Goal: Task Accomplishment & Management: Use online tool/utility

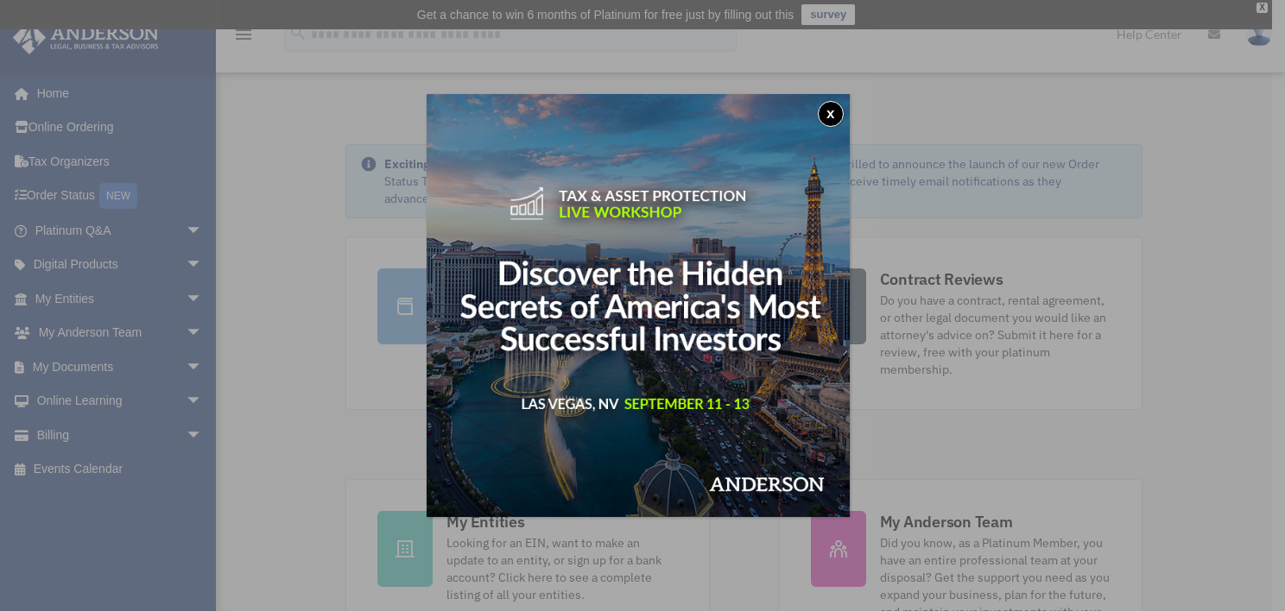
click at [844, 108] on button "x" at bounding box center [831, 114] width 26 height 26
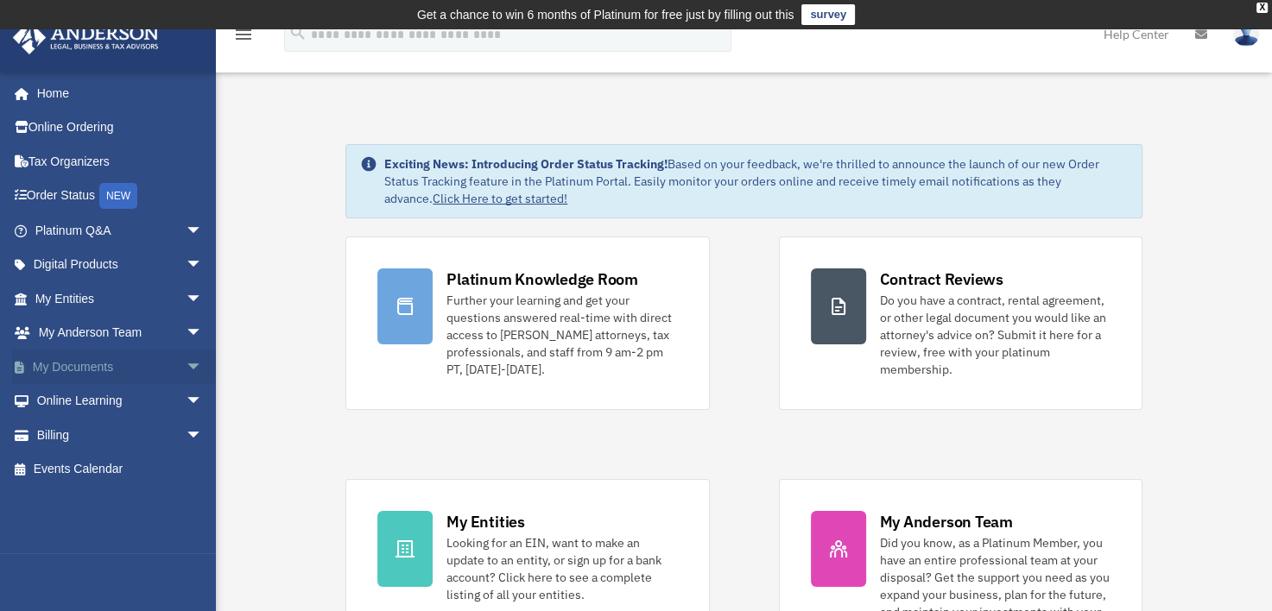
click at [187, 362] on span "arrow_drop_down" at bounding box center [203, 367] width 35 height 35
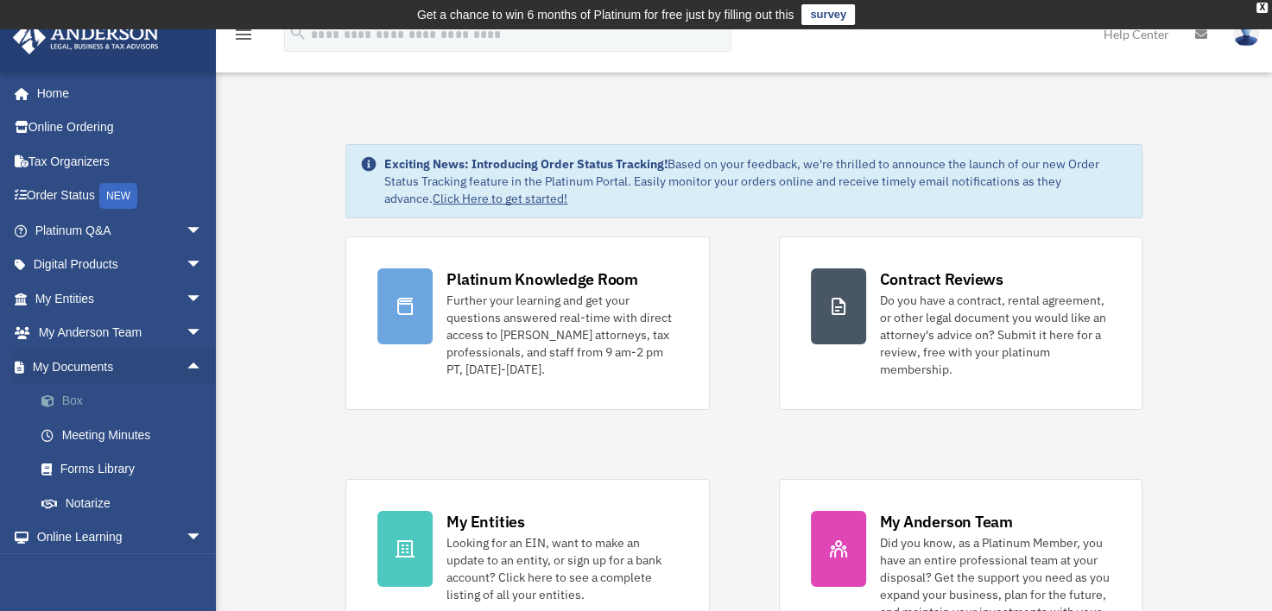
click at [74, 397] on link "Box" at bounding box center [126, 401] width 205 height 35
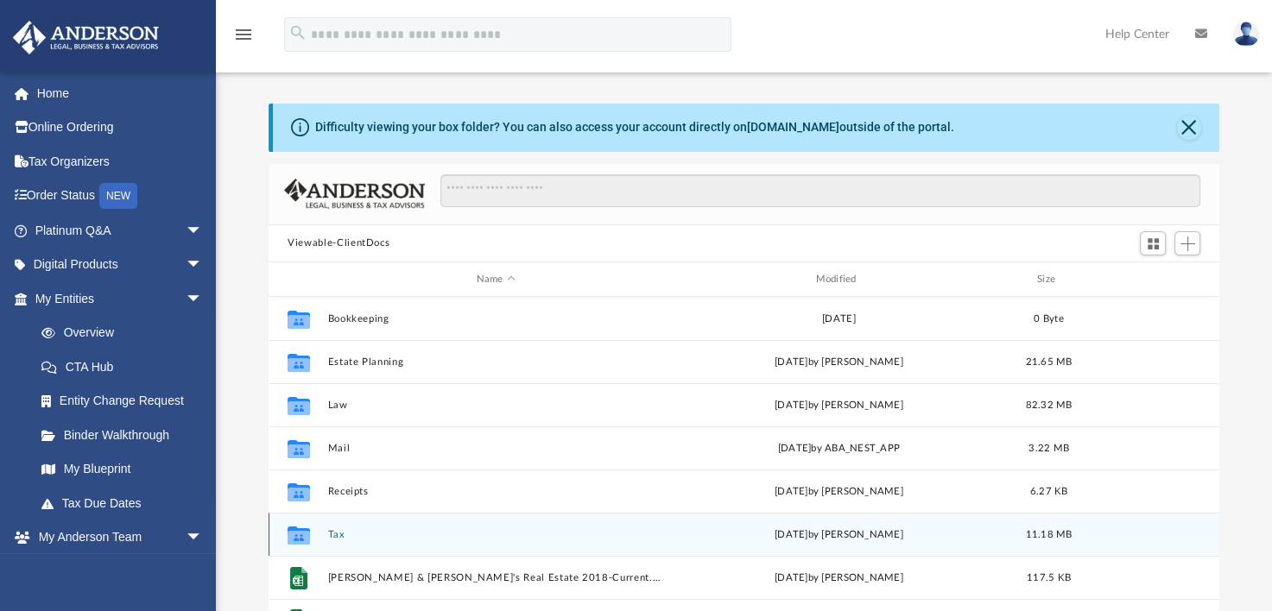
scroll to position [31, 0]
click at [324, 530] on div "Collaborated Folder Tax [DATE] by [PERSON_NAME] 11.18 MB" at bounding box center [744, 534] width 951 height 43
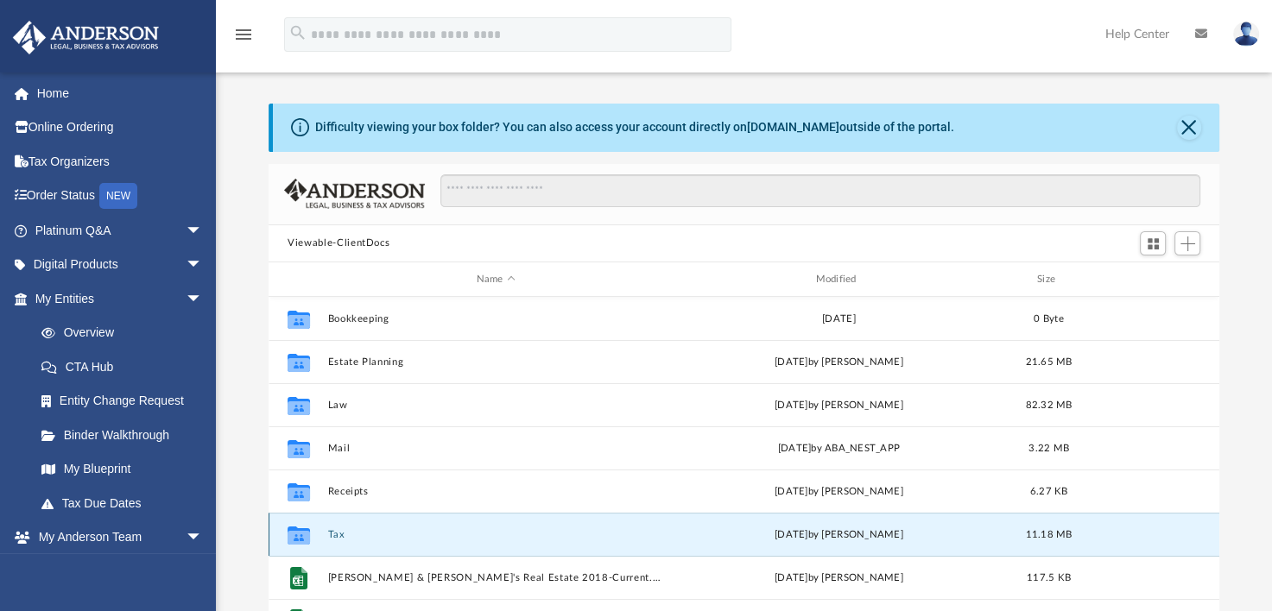
click at [345, 529] on button "Tax" at bounding box center [496, 534] width 336 height 11
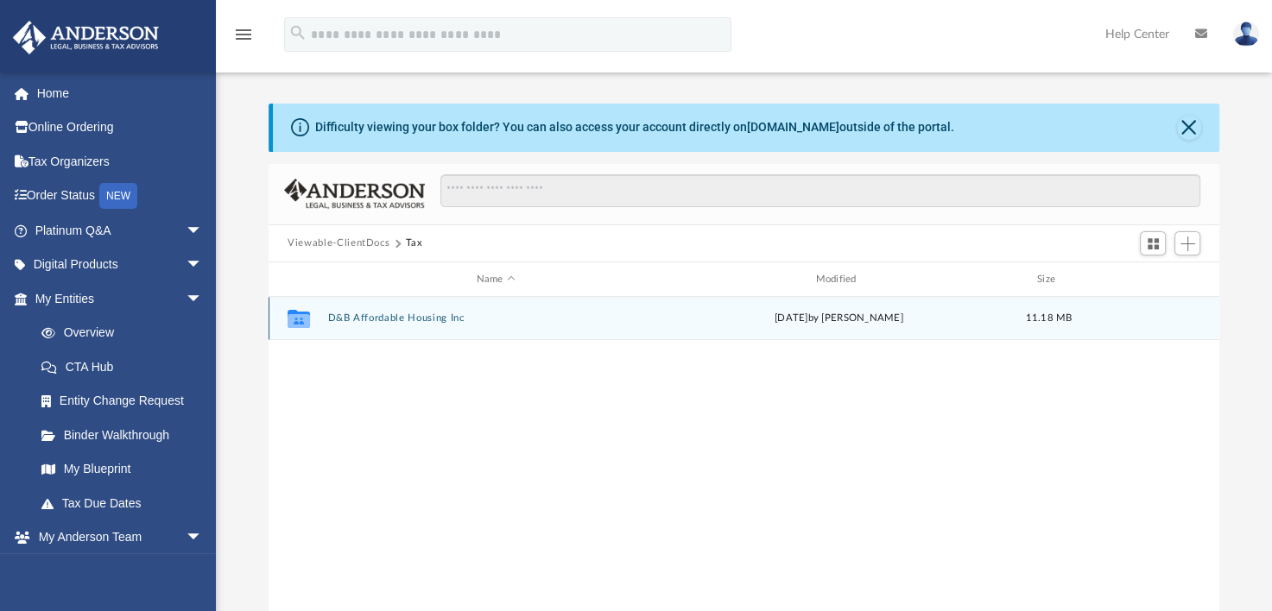
click at [393, 307] on div "Collaborated Folder D&B Affordable Housing Inc [DATE] by [PERSON_NAME] 11.18 MB" at bounding box center [744, 318] width 951 height 43
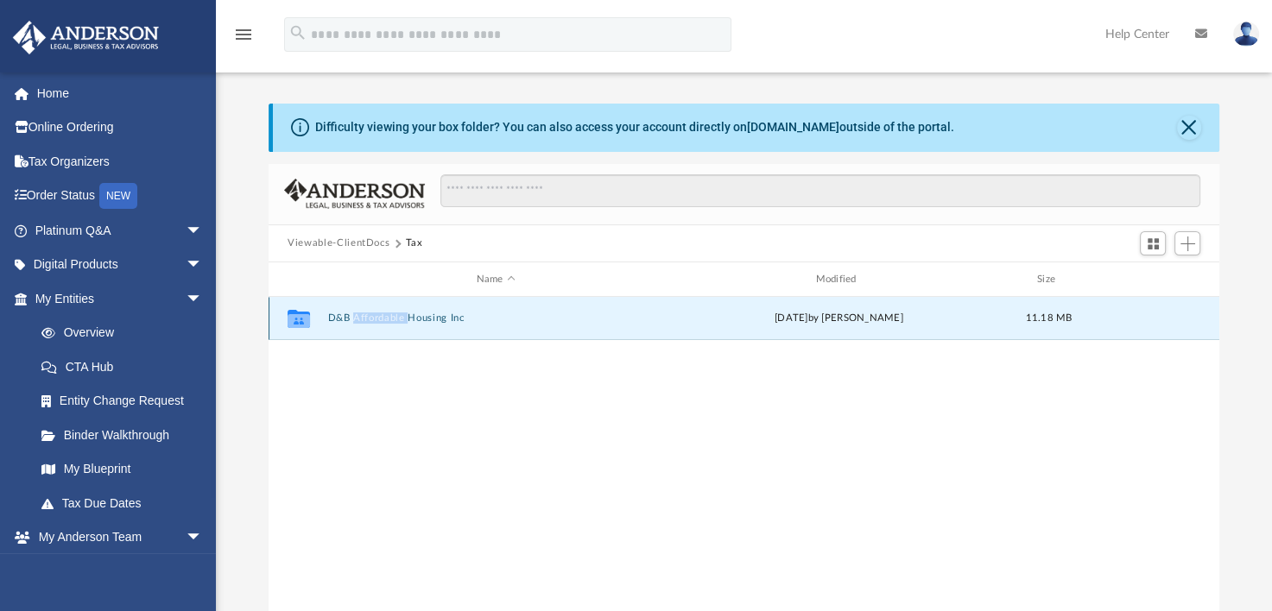
click at [393, 307] on div "Collaborated Folder D&B Affordable Housing Inc [DATE] by [PERSON_NAME] 11.18 MB" at bounding box center [744, 318] width 951 height 43
drag, startPoint x: 393, startPoint y: 307, endPoint x: 387, endPoint y: 315, distance: 9.8
click at [387, 315] on button "D&B Affordable Housing Inc" at bounding box center [496, 318] width 336 height 11
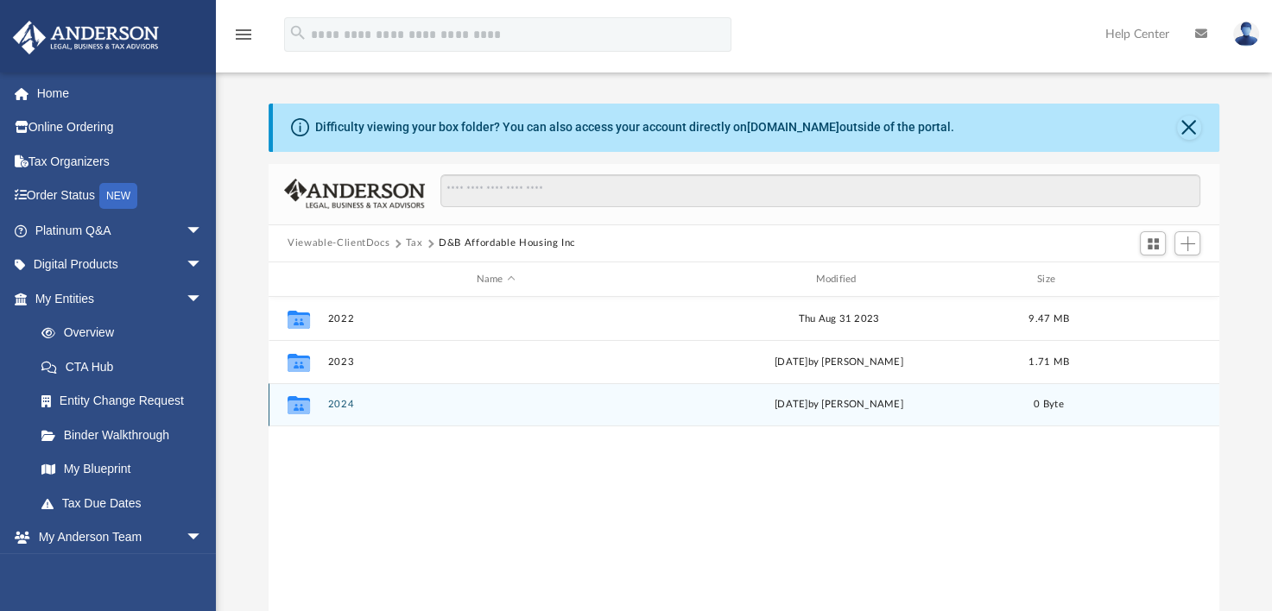
click at [415, 407] on button "2024" at bounding box center [496, 405] width 336 height 11
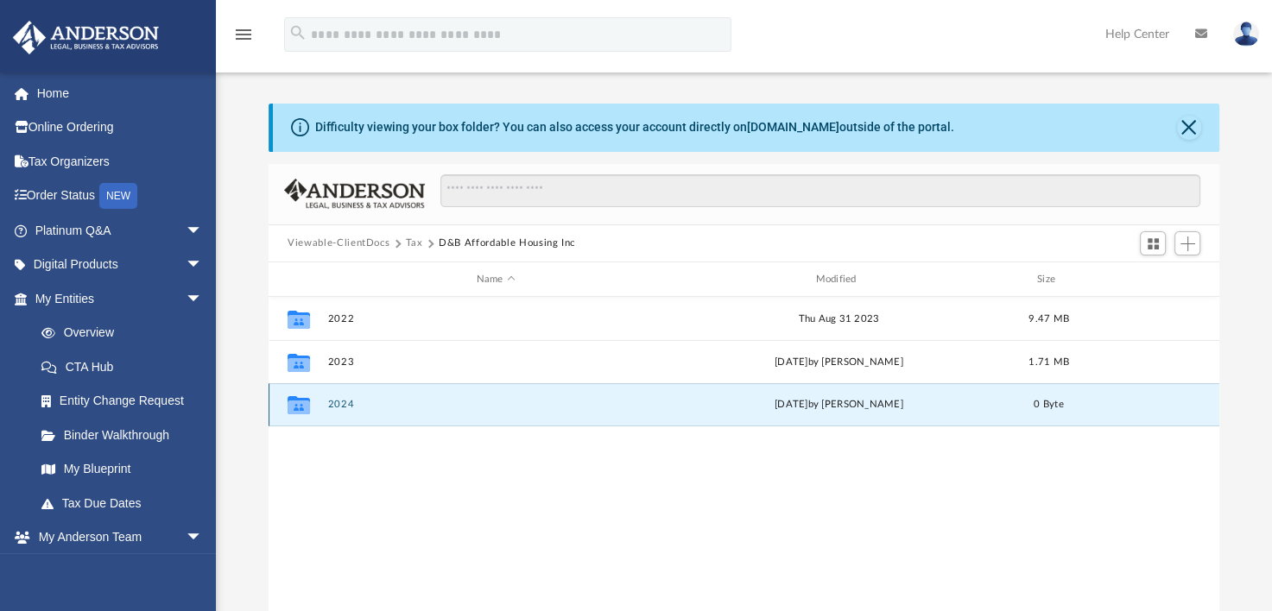
click at [415, 407] on button "2024" at bounding box center [496, 405] width 336 height 11
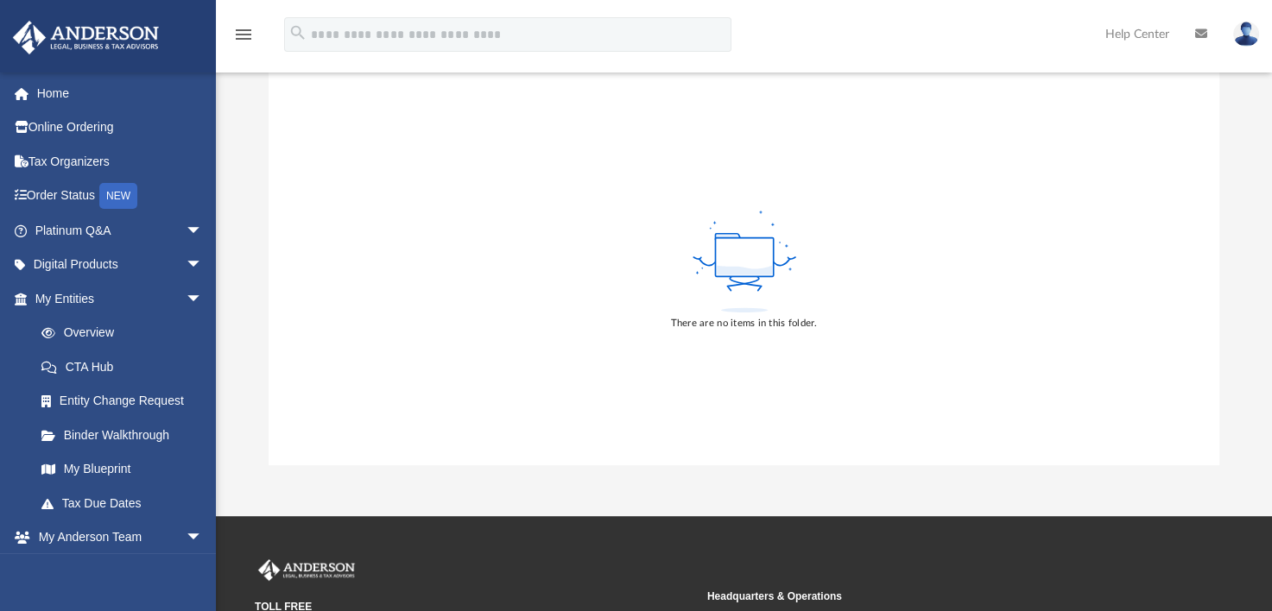
scroll to position [206, 0]
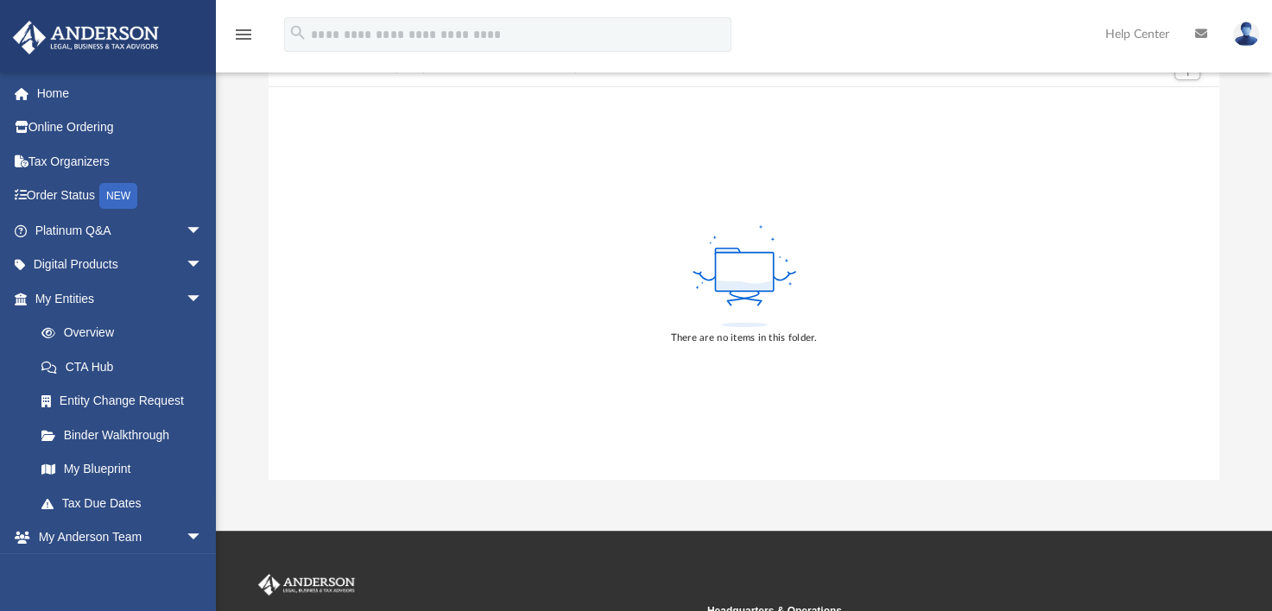
click at [736, 308] on icon at bounding box center [744, 276] width 112 height 109
click at [734, 269] on rect at bounding box center [744, 271] width 58 height 39
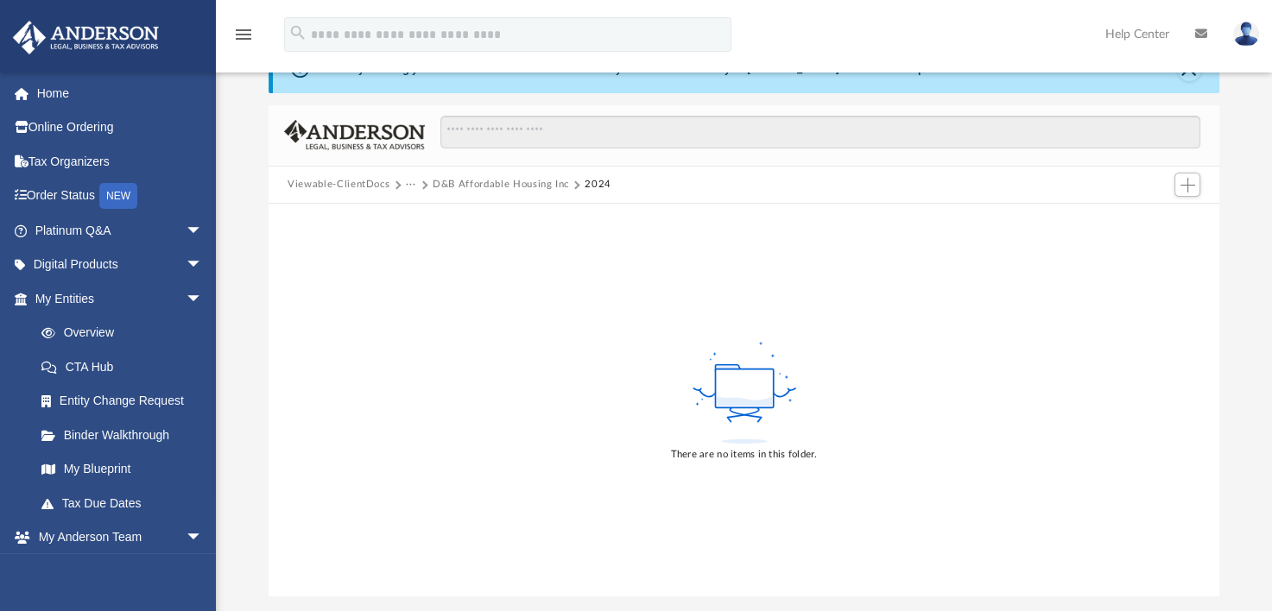
scroll to position [89, 0]
click at [1182, 193] on button "Add" at bounding box center [1187, 186] width 26 height 24
click at [1155, 220] on li "Upload" at bounding box center [1163, 220] width 55 height 18
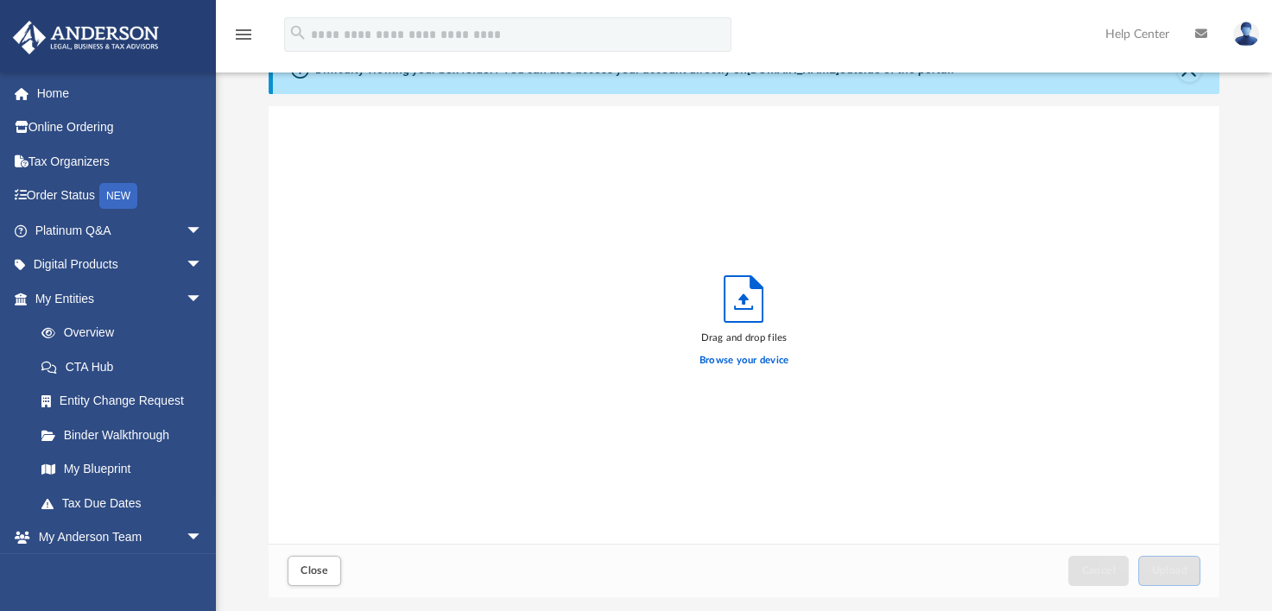
scroll to position [425, 936]
click at [761, 358] on label "Browse your device" at bounding box center [745, 361] width 90 height 16
click at [0, 0] on input "Browse your device" at bounding box center [0, 0] width 0 height 0
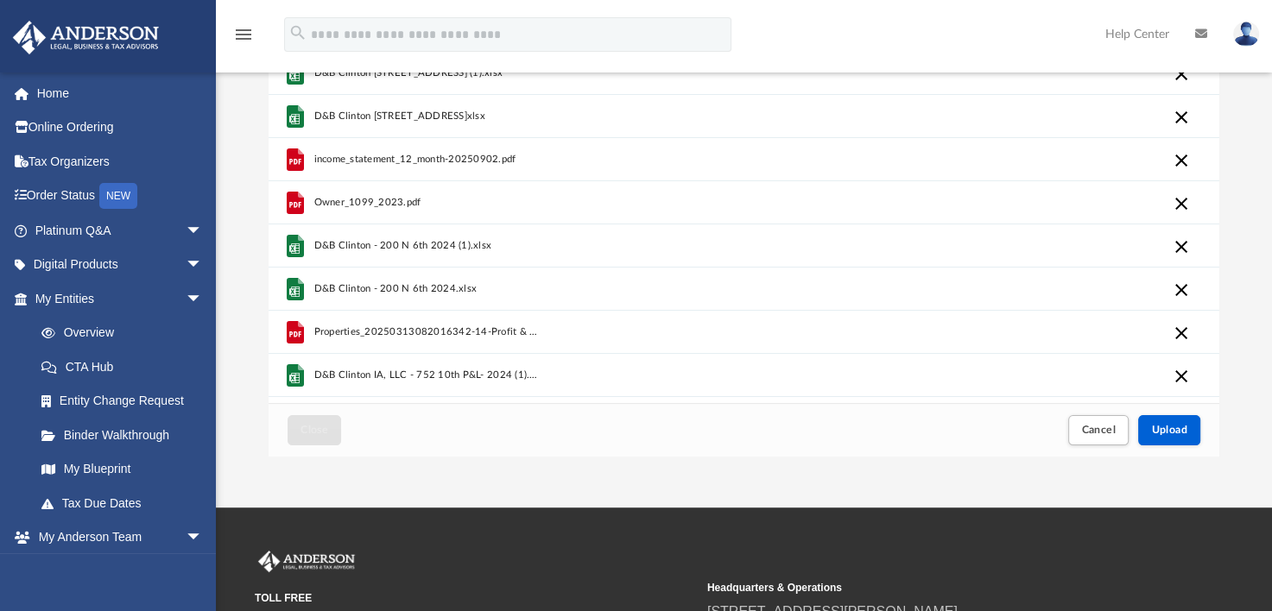
scroll to position [235, 0]
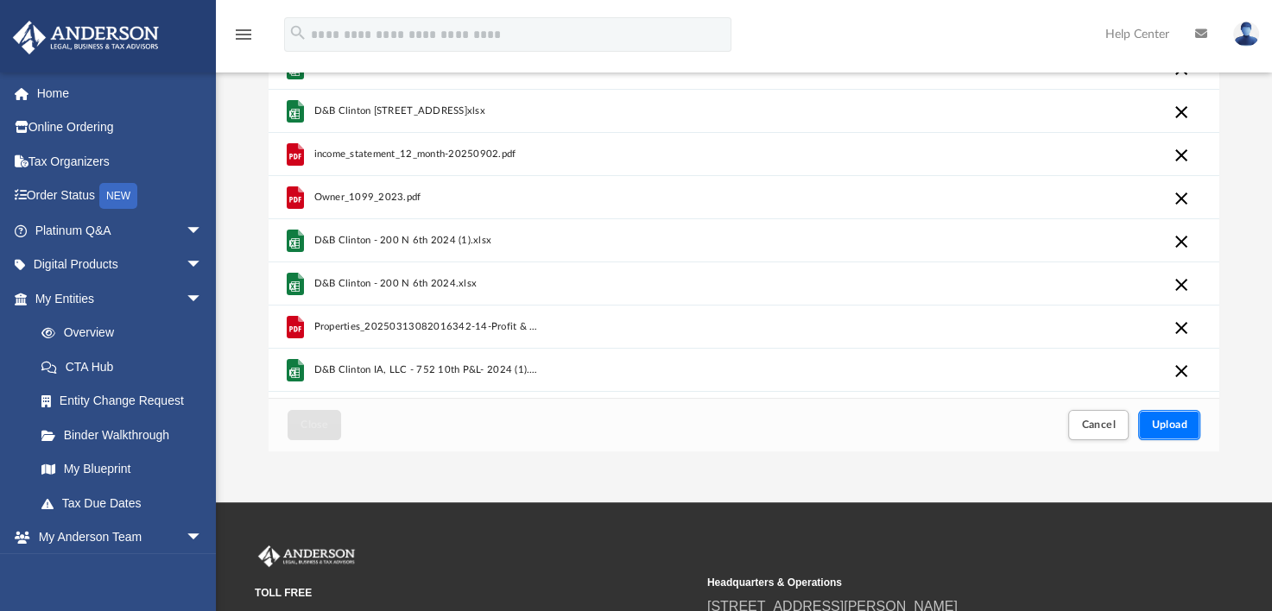
click at [1166, 417] on button "Upload" at bounding box center [1169, 425] width 62 height 30
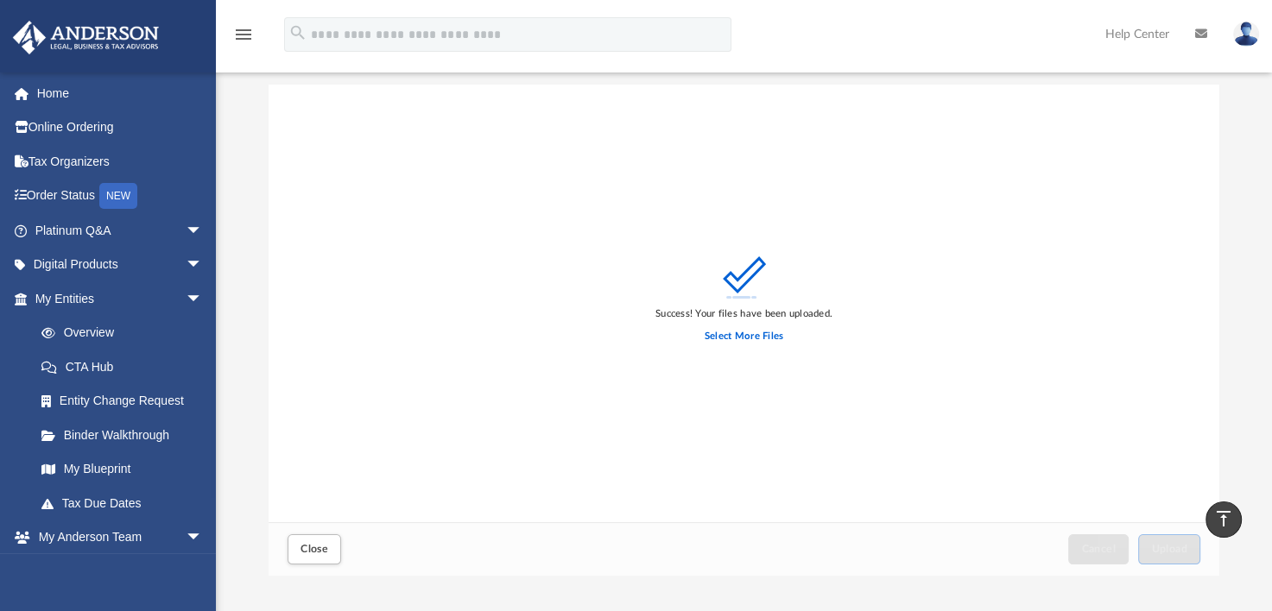
scroll to position [0, 0]
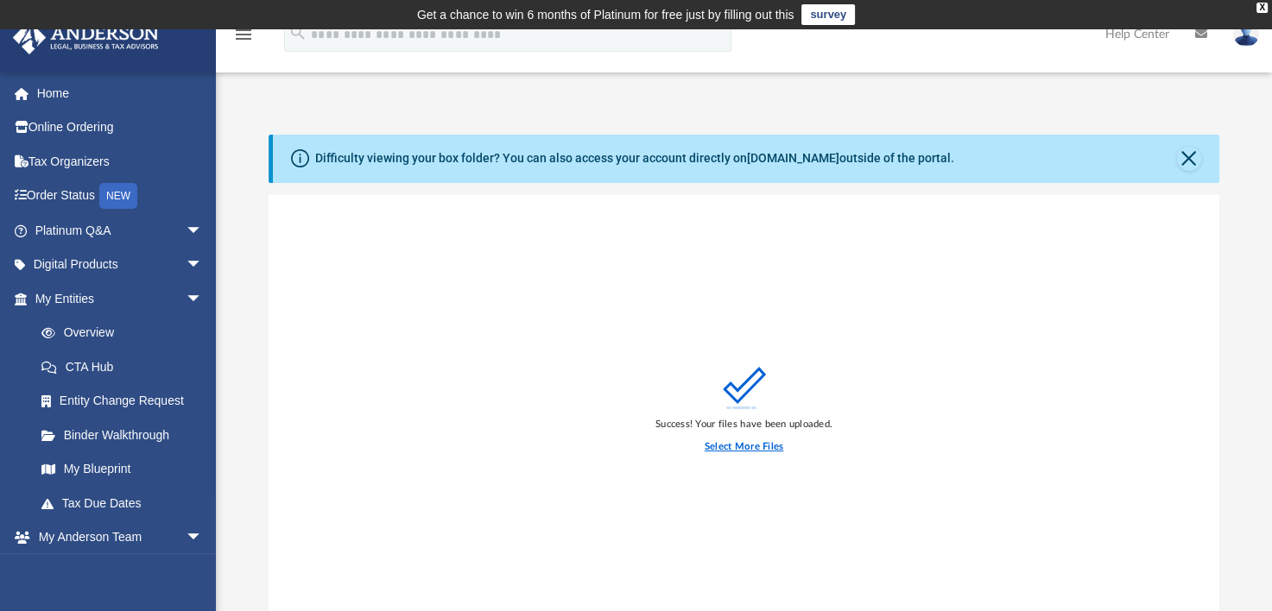
click at [746, 446] on label "Select More Files" at bounding box center [744, 448] width 79 height 16
click at [0, 0] on input "Select More Files" at bounding box center [0, 0] width 0 height 0
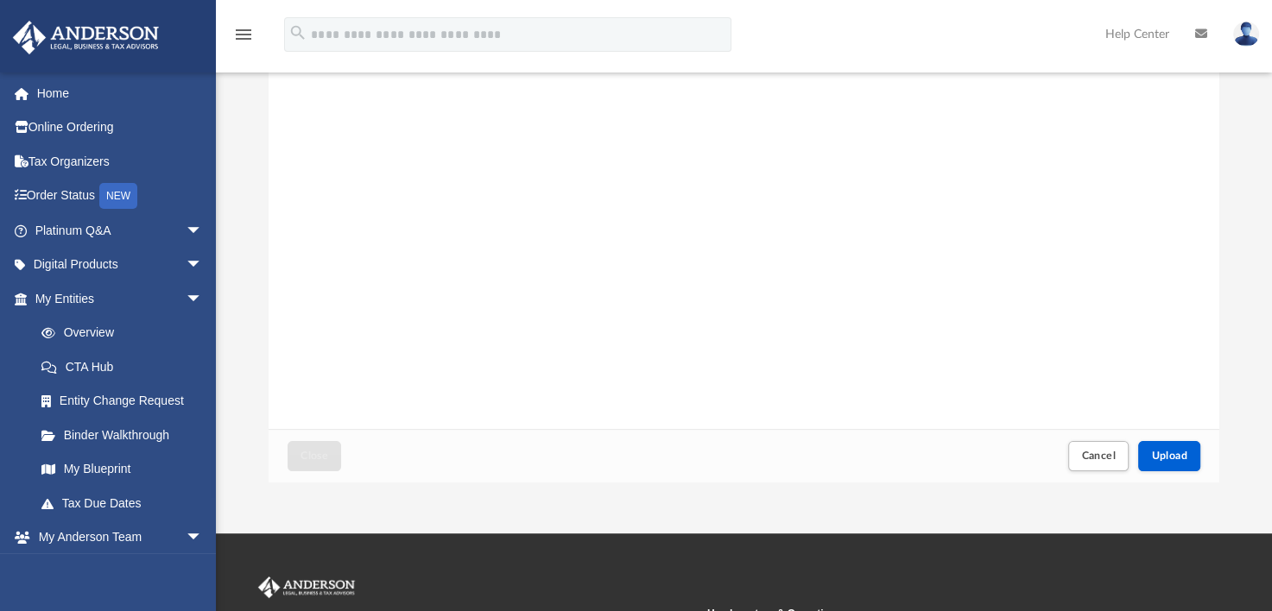
scroll to position [209, 0]
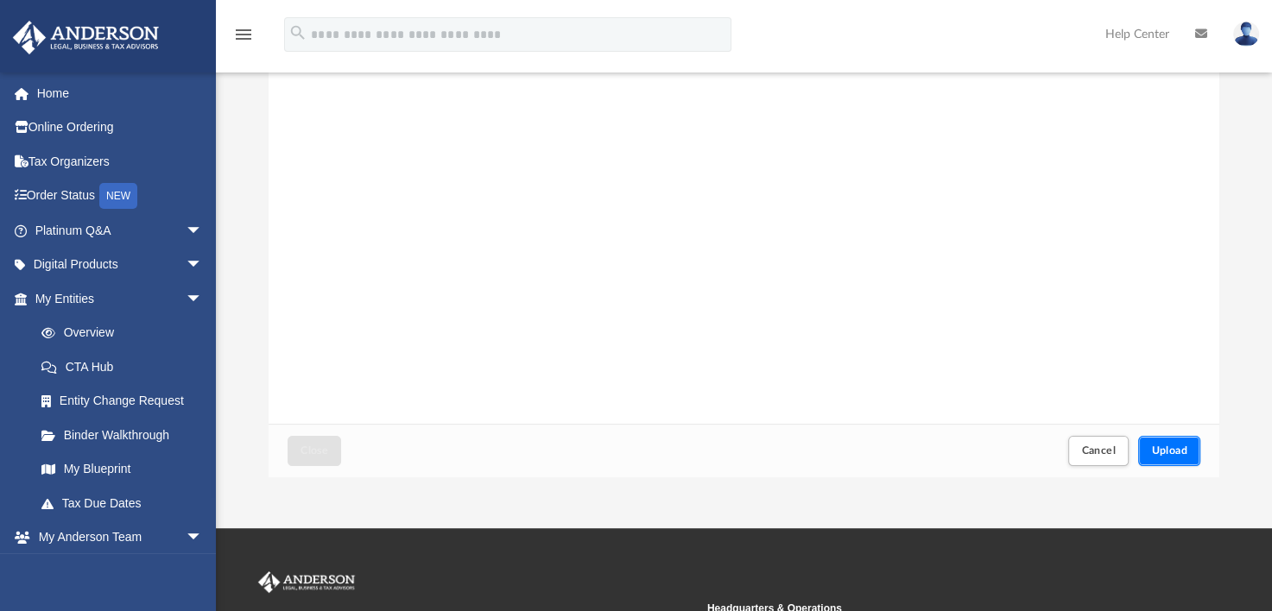
click at [1164, 449] on span "Upload" at bounding box center [1169, 451] width 36 height 10
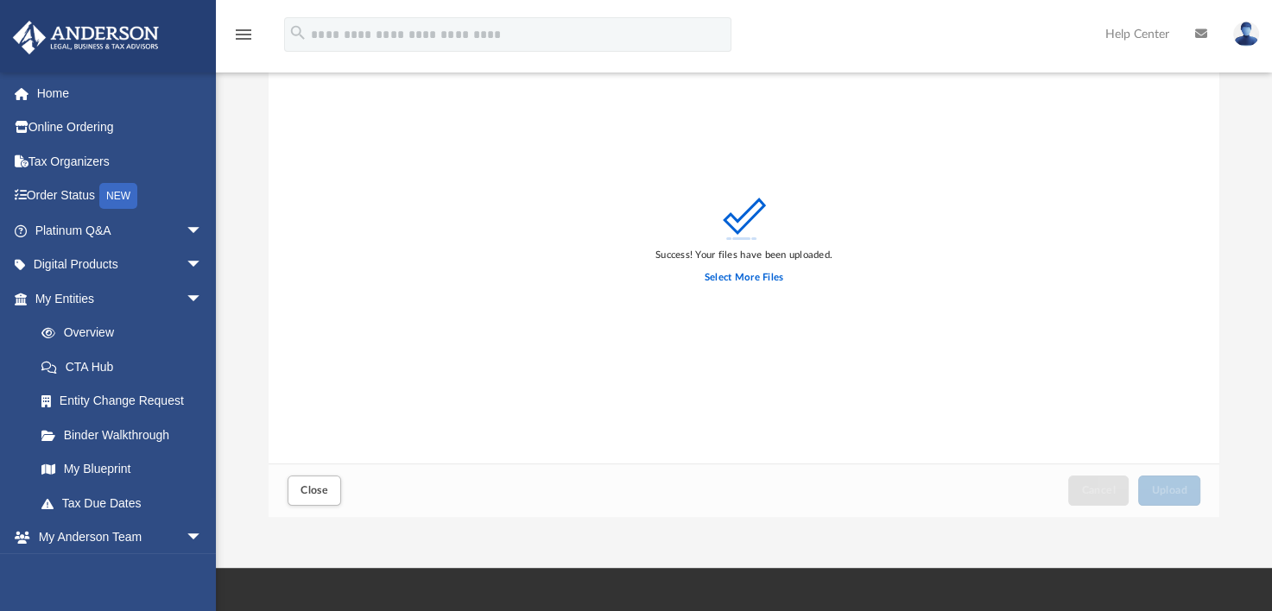
scroll to position [169, 0]
click at [311, 485] on span "Close" at bounding box center [315, 490] width 28 height 10
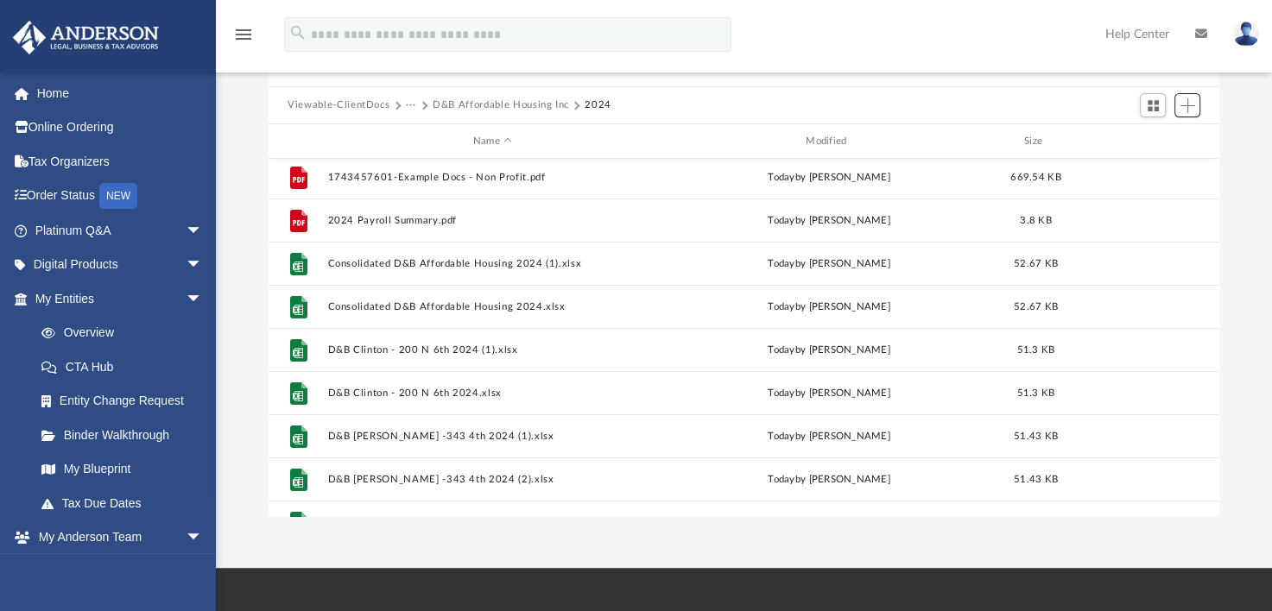
scroll to position [3, 0]
